Goal: Book appointment/travel/reservation

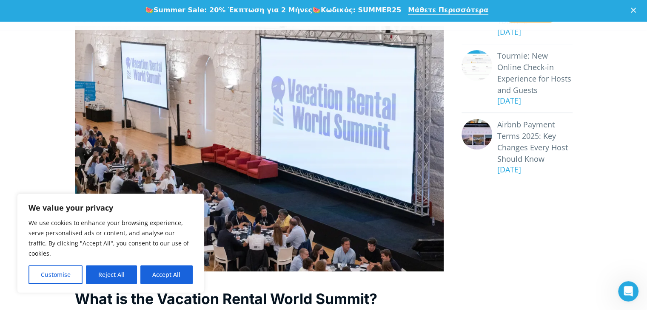
drag, startPoint x: 124, startPoint y: 276, endPoint x: 153, endPoint y: 265, distance: 30.7
click at [125, 276] on button "Reject All" at bounding box center [111, 275] width 51 height 19
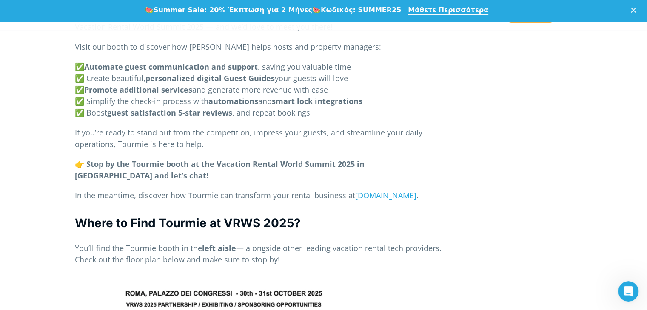
scroll to position [1428, 0]
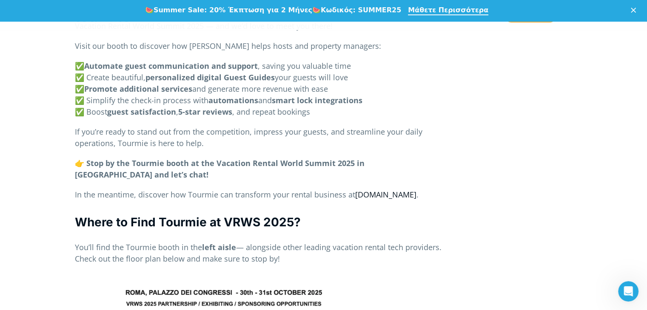
click at [402, 189] on link "[DOMAIN_NAME]" at bounding box center [385, 194] width 61 height 10
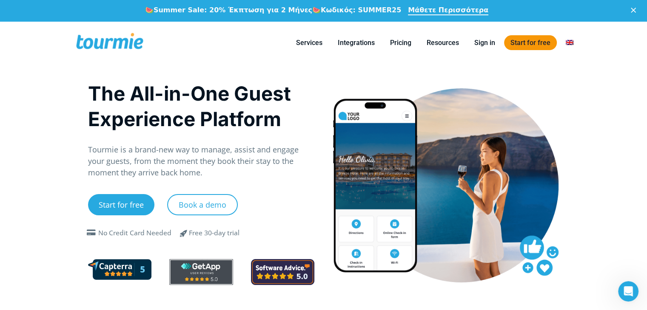
click at [531, 43] on link "Start for free" at bounding box center [530, 42] width 53 height 15
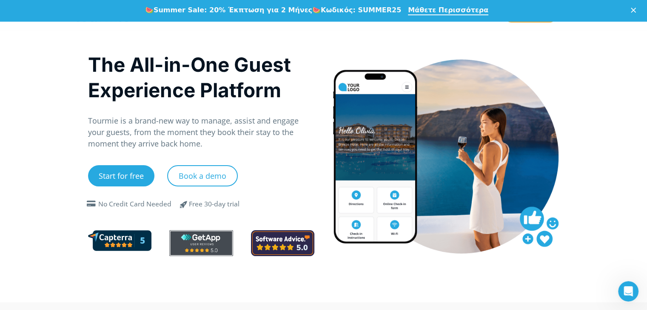
scroll to position [28, 0]
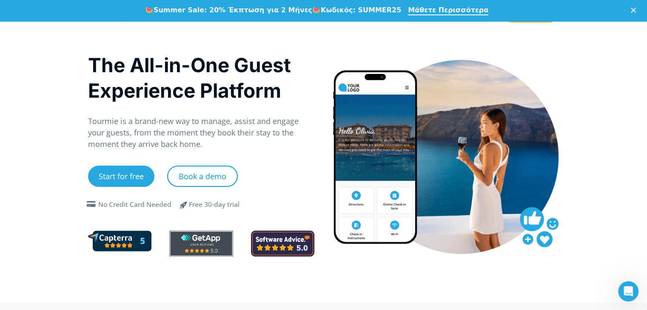
click at [199, 173] on link "Book a demo" at bounding box center [202, 176] width 71 height 21
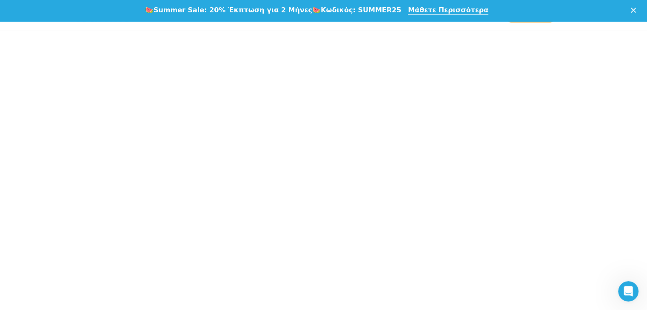
scroll to position [226, 0]
